Goal: Task Accomplishment & Management: Use online tool/utility

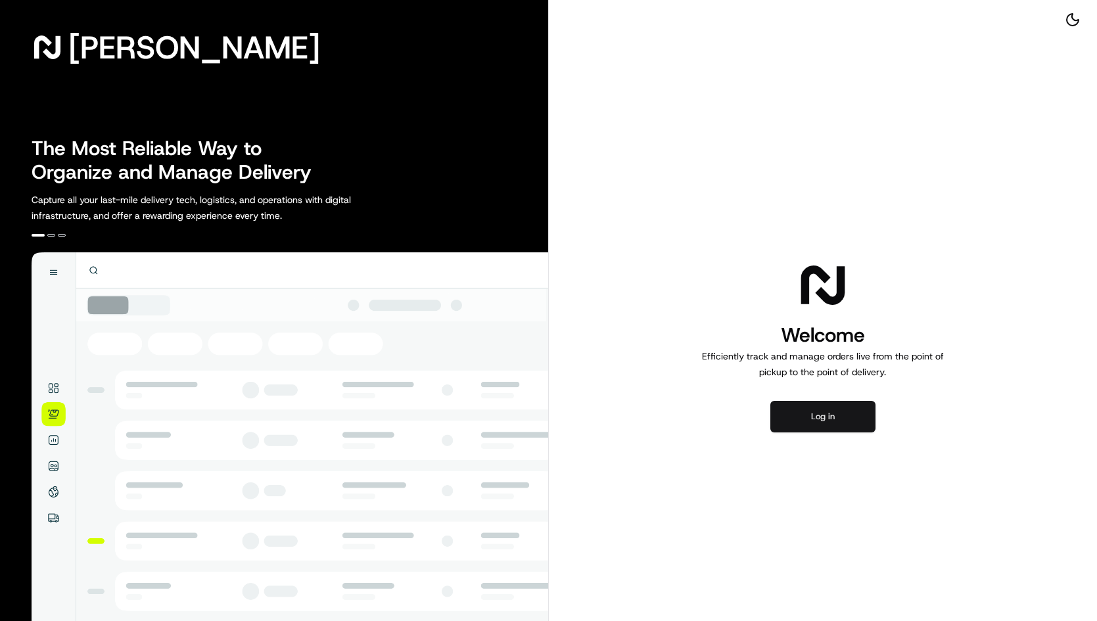
click at [824, 411] on button "Log in" at bounding box center [822, 417] width 105 height 32
